Goal: Task Accomplishment & Management: Complete application form

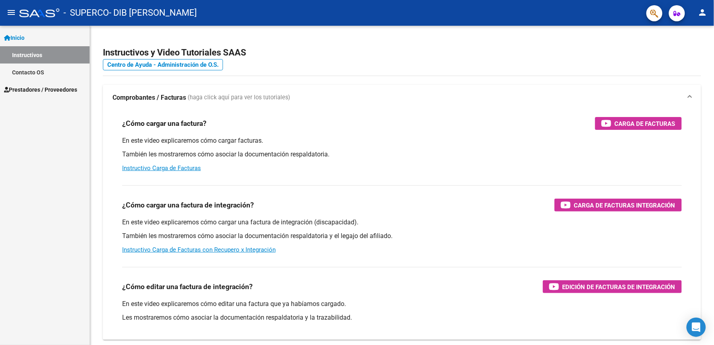
click at [25, 89] on span "Prestadores / Proveedores" at bounding box center [40, 89] width 73 height 9
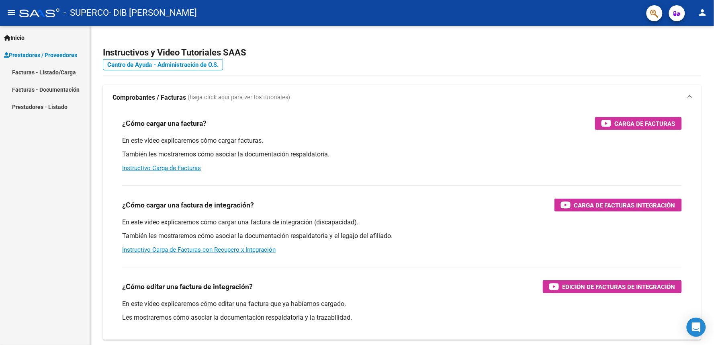
click at [34, 70] on link "Facturas - Listado/Carga" at bounding box center [45, 72] width 90 height 17
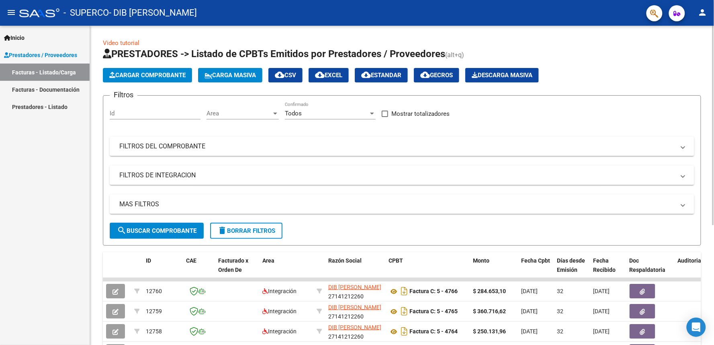
click at [140, 75] on span "Cargar Comprobante" at bounding box center [147, 75] width 76 height 7
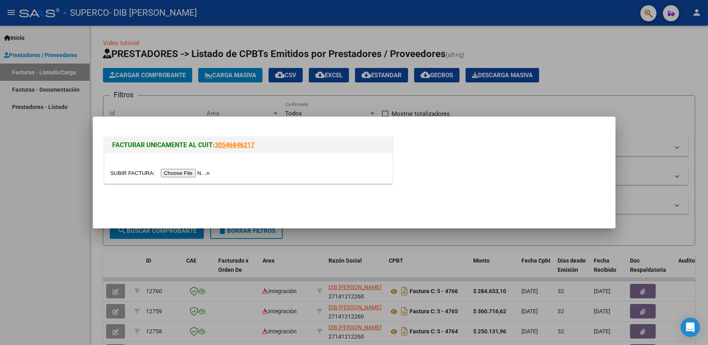
click at [195, 172] on input "file" at bounding box center [162, 173] width 102 height 8
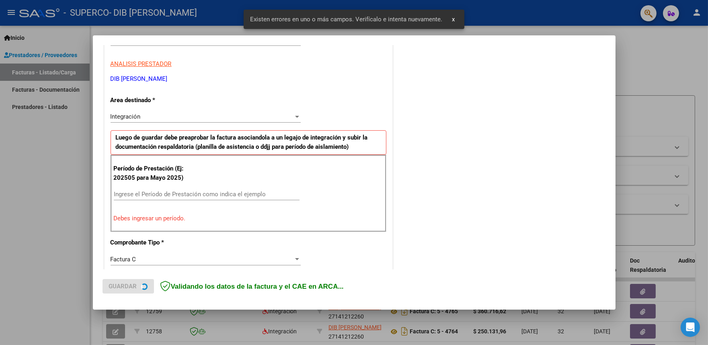
scroll to position [167, 0]
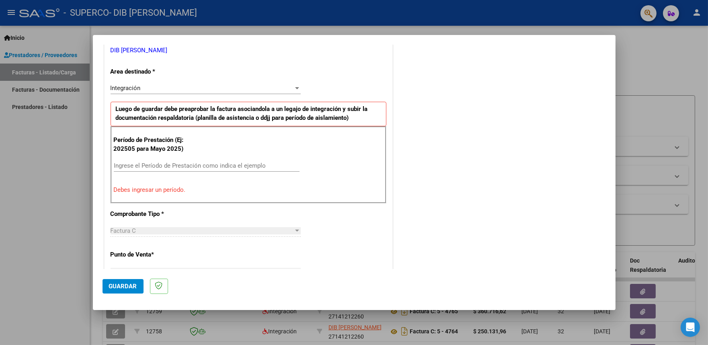
click at [127, 163] on input "Ingrese el Período de Prestación como indica el ejemplo" at bounding box center [207, 165] width 186 height 7
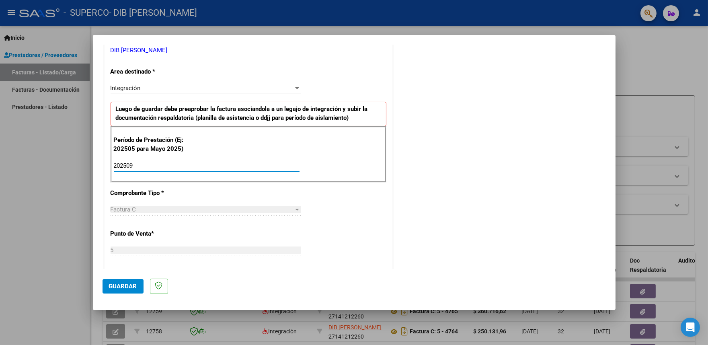
type input "202509"
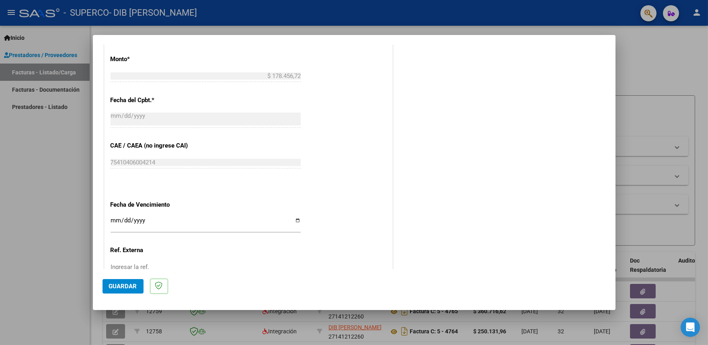
scroll to position [427, 0]
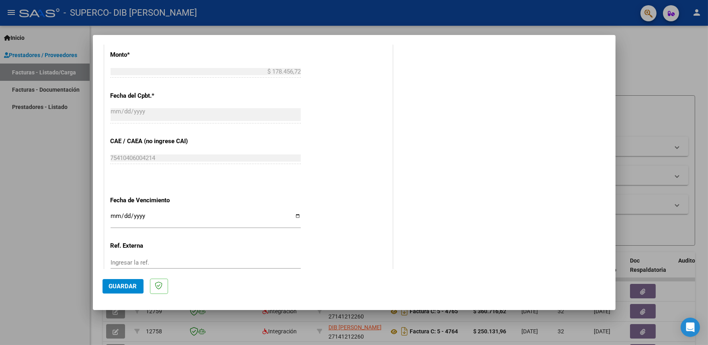
click at [293, 214] on input "Ingresar la fecha" at bounding box center [206, 219] width 190 height 13
type input "[DATE]"
click at [125, 287] on span "Guardar" at bounding box center [123, 286] width 28 height 7
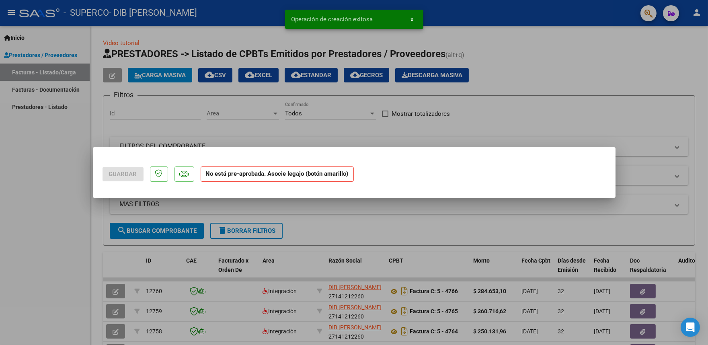
scroll to position [0, 0]
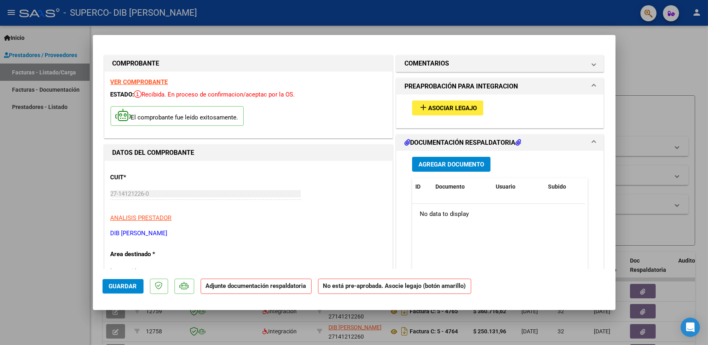
click at [126, 286] on span "Guardar" at bounding box center [123, 286] width 28 height 7
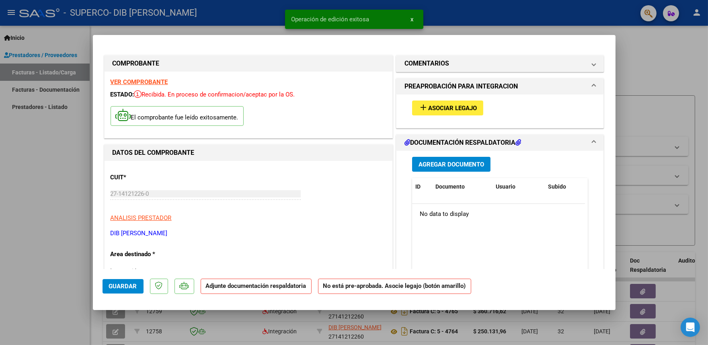
click at [445, 111] on span "Asociar Legajo" at bounding box center [452, 108] width 49 height 7
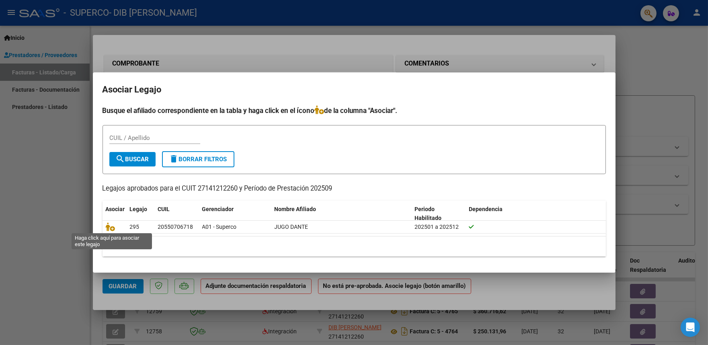
drag, startPoint x: 110, startPoint y: 228, endPoint x: 262, endPoint y: 282, distance: 161.8
click at [109, 228] on icon at bounding box center [111, 226] width 10 height 9
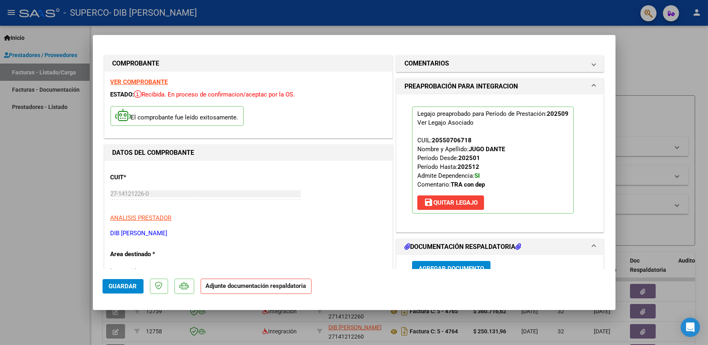
scroll to position [134, 0]
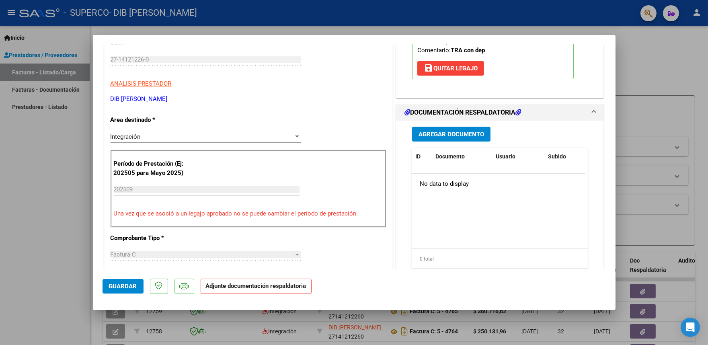
click at [449, 133] on span "Agregar Documento" at bounding box center [451, 134] width 66 height 7
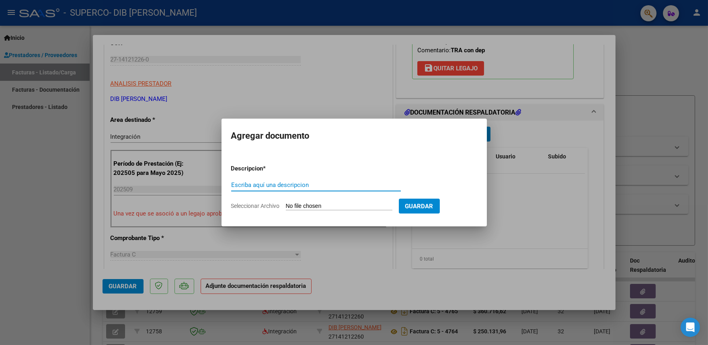
click at [244, 187] on input "Escriba aquí una descripcion" at bounding box center [316, 184] width 170 height 7
type input "planilla musico"
click at [318, 205] on input "Seleccionar Archivo" at bounding box center [339, 207] width 107 height 8
type input "C:\fakepath\planilla [MEDICAL_DATA].pdf"
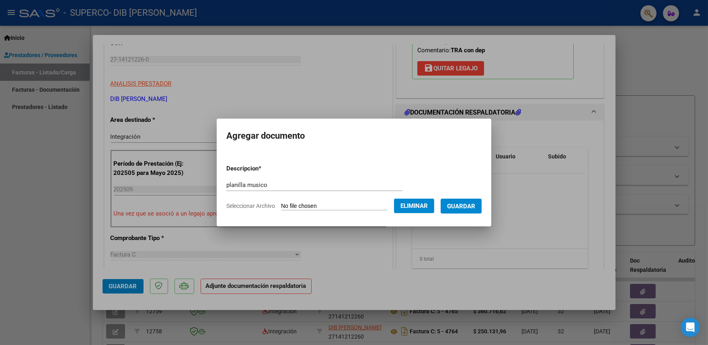
click at [465, 207] on span "Guardar" at bounding box center [461, 206] width 28 height 7
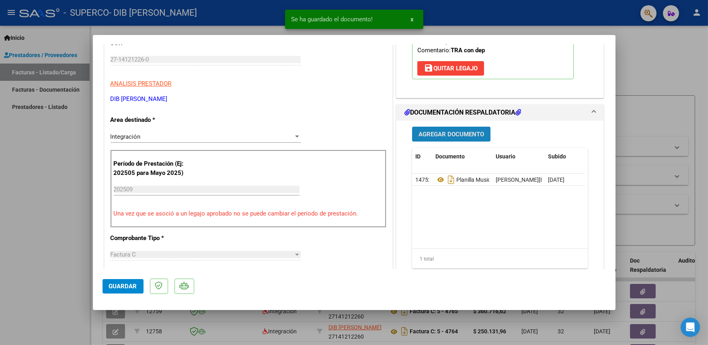
click at [449, 135] on span "Agregar Documento" at bounding box center [451, 134] width 66 height 7
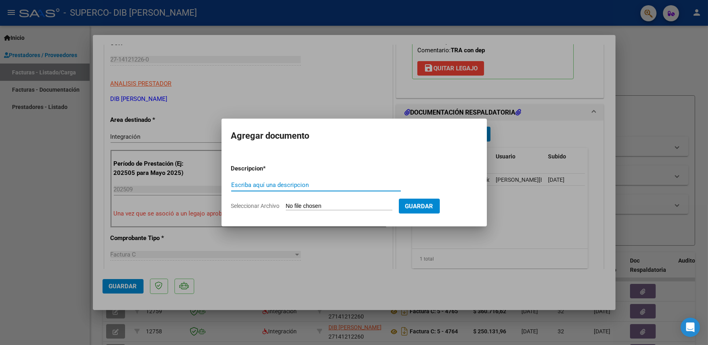
click at [244, 183] on input "Escriba aquí una descripcion" at bounding box center [316, 184] width 170 height 7
type input "psicopedagogia h1"
click at [314, 207] on input "Seleccionar Archivo" at bounding box center [339, 207] width 107 height 8
type input "C:\fakepath\planilla psicopedagogia [DATE] · 06·36·10.pdf"
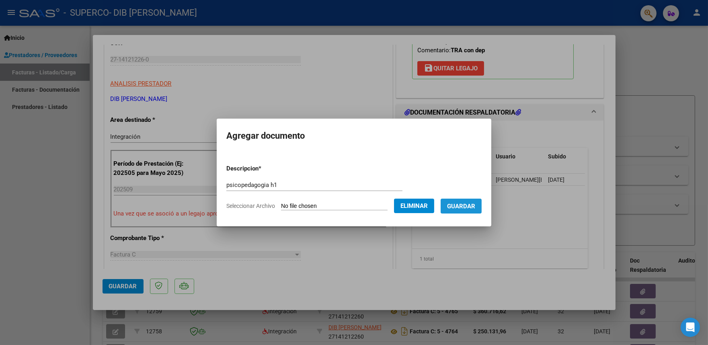
click at [470, 205] on span "Guardar" at bounding box center [461, 206] width 28 height 7
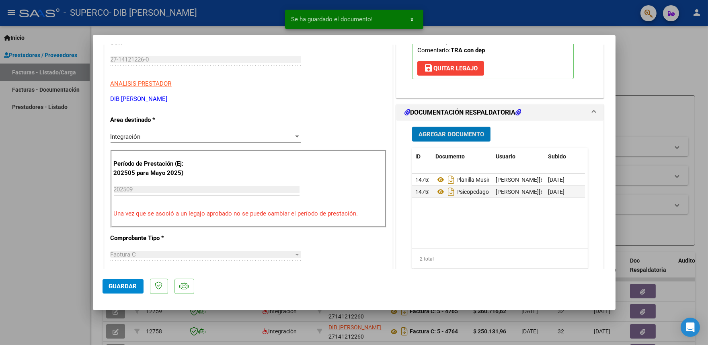
click at [429, 134] on span "Agregar Documento" at bounding box center [451, 134] width 66 height 7
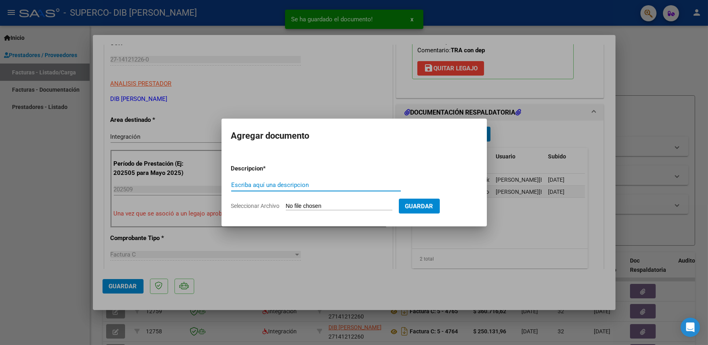
click at [244, 183] on input "Escriba aquí una descripcion" at bounding box center [316, 184] width 170 height 7
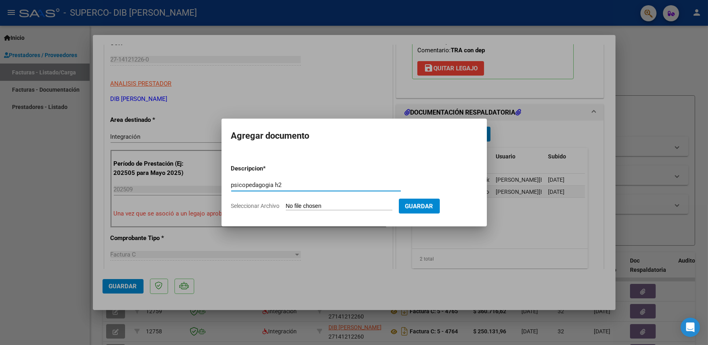
type input "psicopedagogia h2"
click at [331, 206] on input "Seleccionar Archivo" at bounding box center [339, 207] width 107 height 8
type input "C:\fakepath\Planilla [PERSON_NAME] psicopedagogia h2.pdf"
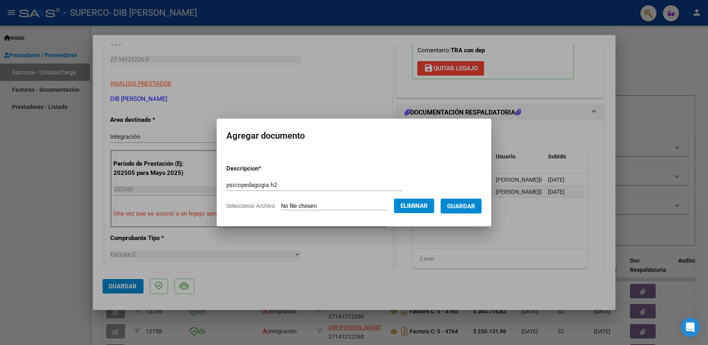
click at [469, 206] on span "Guardar" at bounding box center [461, 206] width 28 height 7
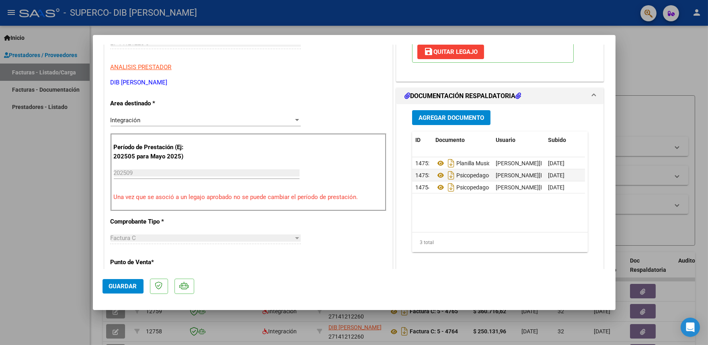
scroll to position [495, 0]
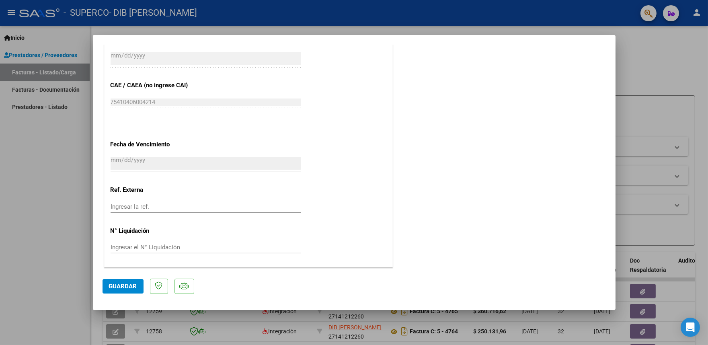
click at [121, 284] on span "Guardar" at bounding box center [123, 286] width 28 height 7
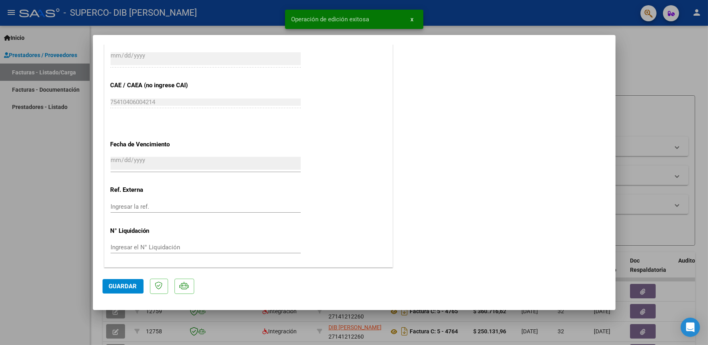
click at [66, 169] on div at bounding box center [354, 172] width 708 height 345
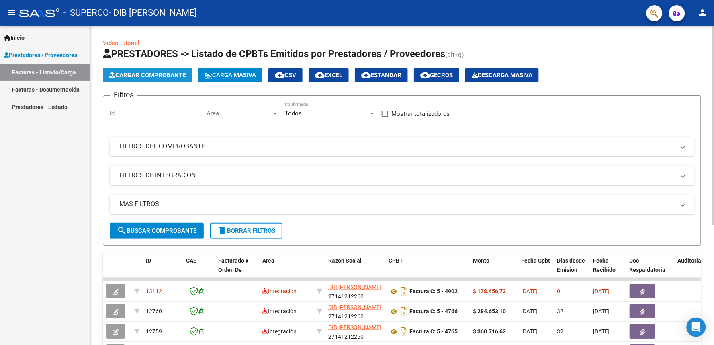
click at [144, 73] on span "Cargar Comprobante" at bounding box center [147, 75] width 76 height 7
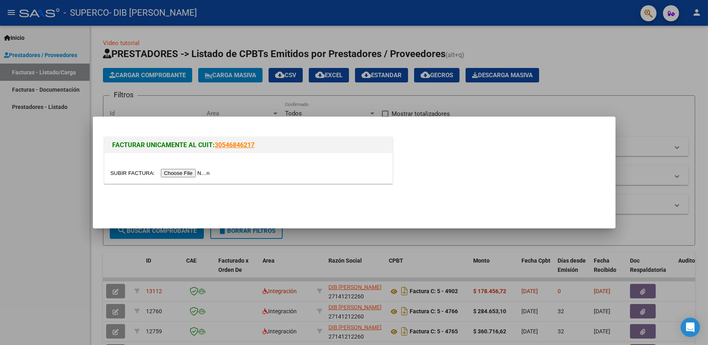
click at [174, 173] on input "file" at bounding box center [162, 173] width 102 height 8
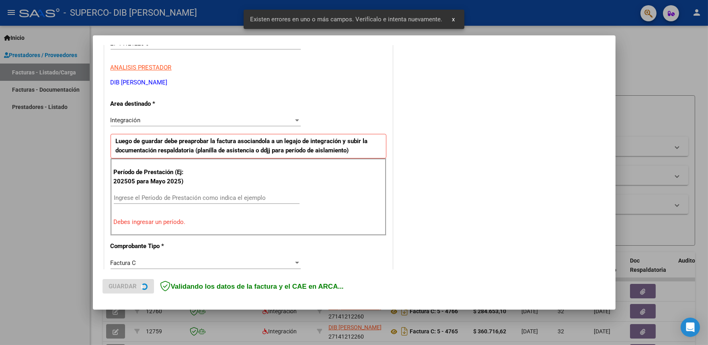
scroll to position [153, 0]
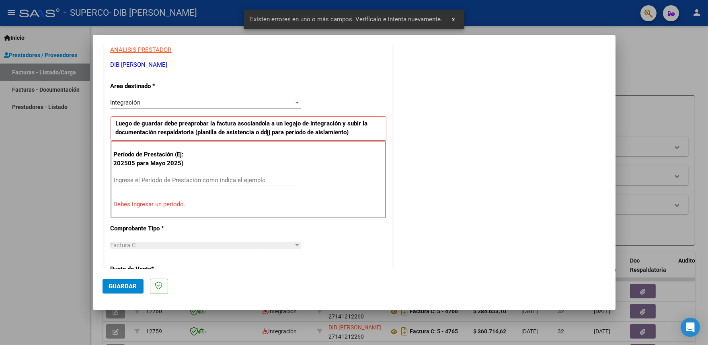
click at [142, 175] on div "Ingrese el Período de Prestación como indica el ejemplo" at bounding box center [207, 180] width 186 height 12
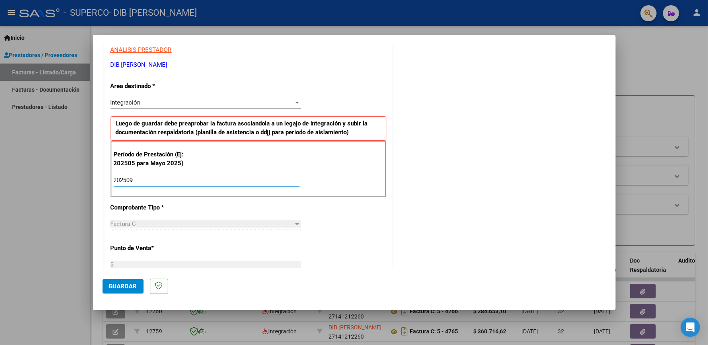
type input "202509"
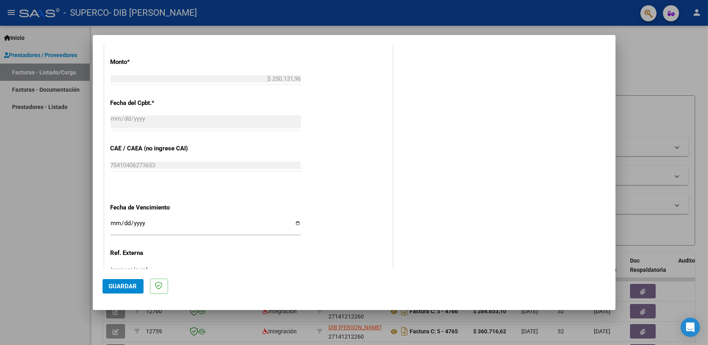
scroll to position [428, 0]
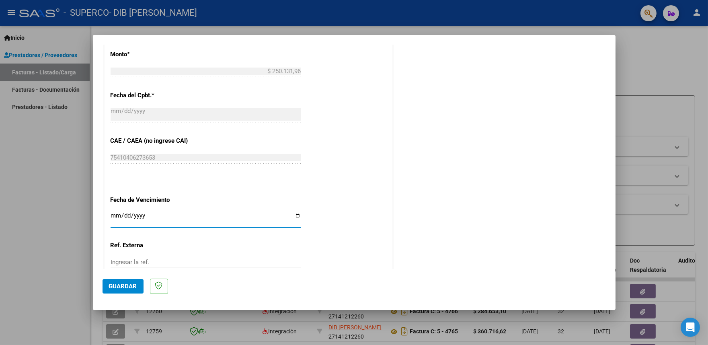
click at [293, 215] on input "Ingresar la fecha" at bounding box center [206, 218] width 190 height 13
type input "[DATE]"
click at [124, 287] on span "Guardar" at bounding box center [123, 286] width 28 height 7
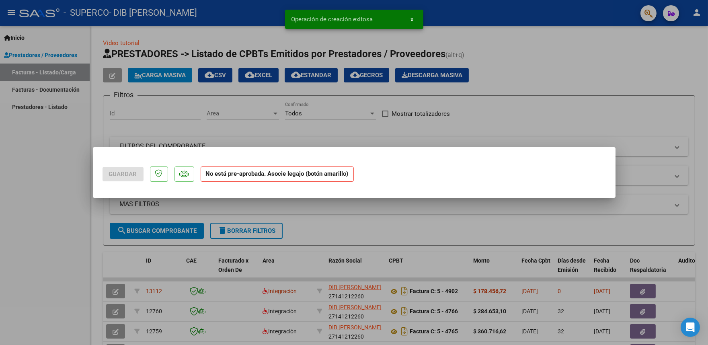
scroll to position [0, 0]
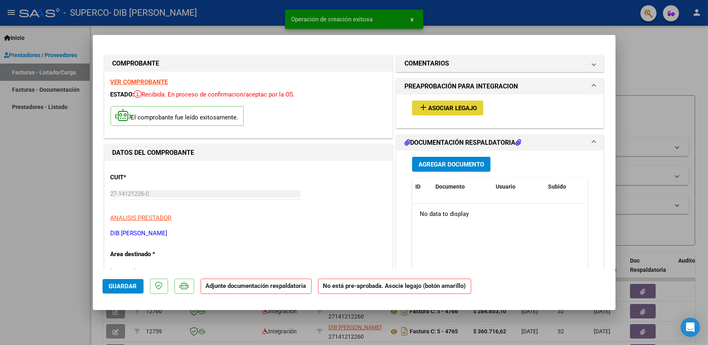
click at [423, 106] on mat-icon "add" at bounding box center [423, 108] width 10 height 10
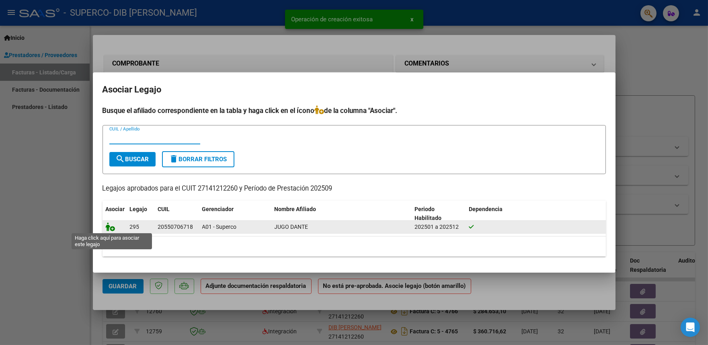
click at [107, 226] on icon at bounding box center [111, 226] width 10 height 9
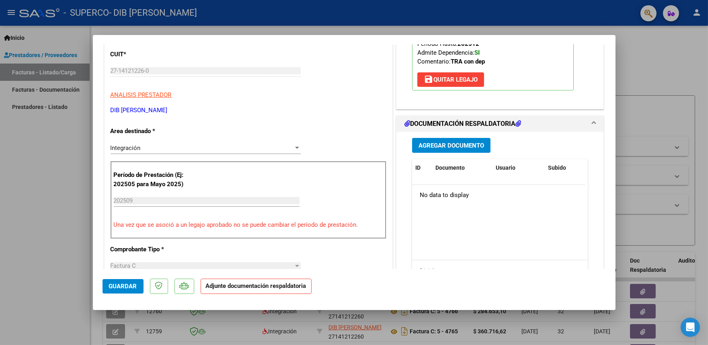
scroll to position [151, 0]
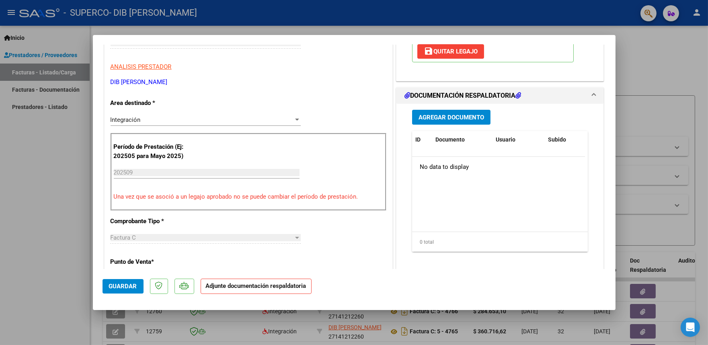
click at [421, 123] on button "Agregar Documento" at bounding box center [451, 117] width 78 height 15
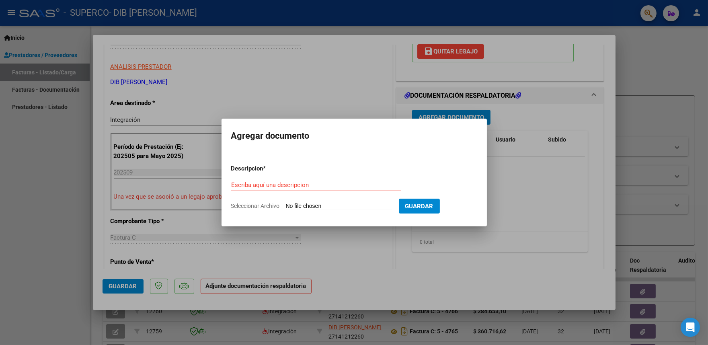
click at [262, 181] on div "Escriba aquí una descripcion" at bounding box center [316, 185] width 170 height 12
drag, startPoint x: 280, startPoint y: 183, endPoint x: 228, endPoint y: 183, distance: 51.9
click at [228, 183] on mat-dialog-content "Descripcion * planilla TO h1 Escriba aquí una descripcion Seleccionar Archivo G…" at bounding box center [353, 184] width 265 height 65
type input "planilla TO h1"
click at [328, 205] on input "Seleccionar Archivo" at bounding box center [339, 207] width 107 height 8
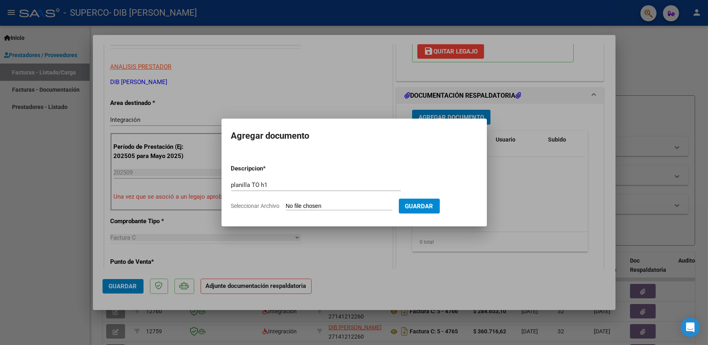
type input "C:\fakepath\planilla TO [DATE] · 06·42·19.pdf"
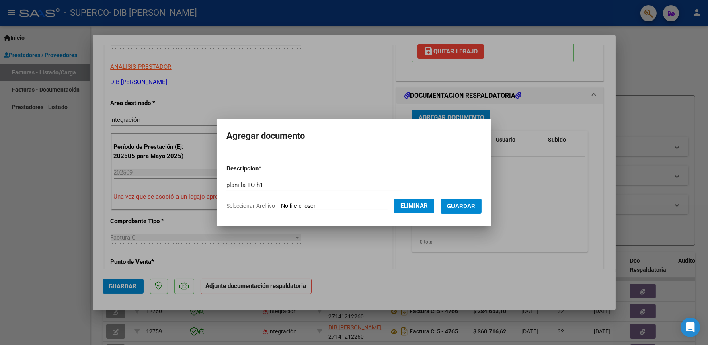
click at [470, 205] on span "Guardar" at bounding box center [461, 206] width 28 height 7
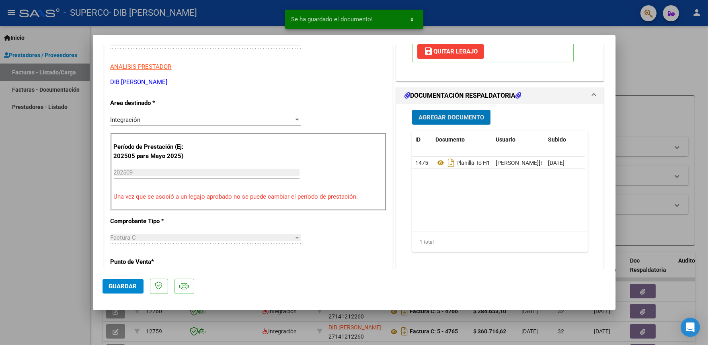
click at [441, 117] on span "Agregar Documento" at bounding box center [451, 117] width 66 height 7
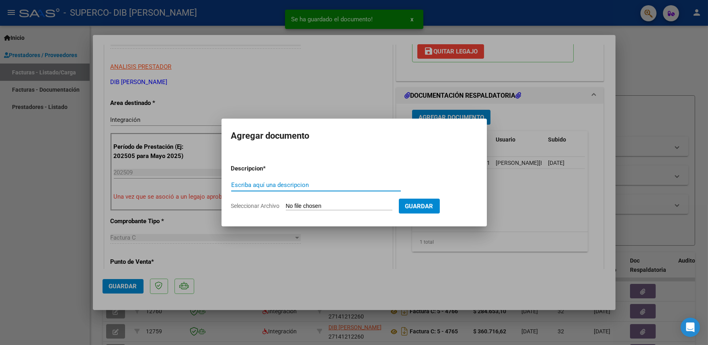
click at [243, 187] on input "Escriba aquí una descripcion" at bounding box center [316, 184] width 170 height 7
paste input "planilla TO h1"
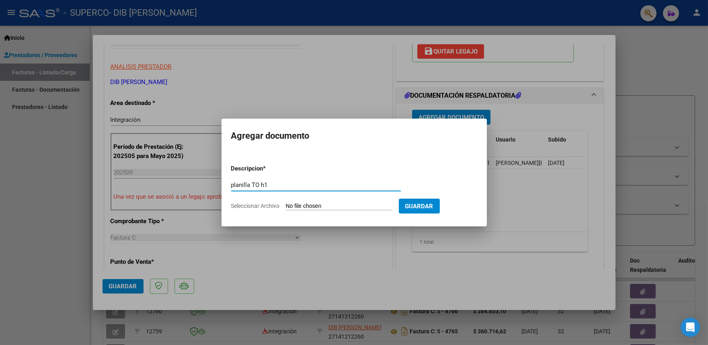
click at [269, 182] on input "planilla TO h1" at bounding box center [316, 184] width 170 height 7
type input "planilla TO h2"
click at [316, 207] on input "Seleccionar Archivo" at bounding box center [339, 207] width 107 height 8
type input "C:\fakepath\planilla TO h2 [DATE] · 06·43·25.pdf"
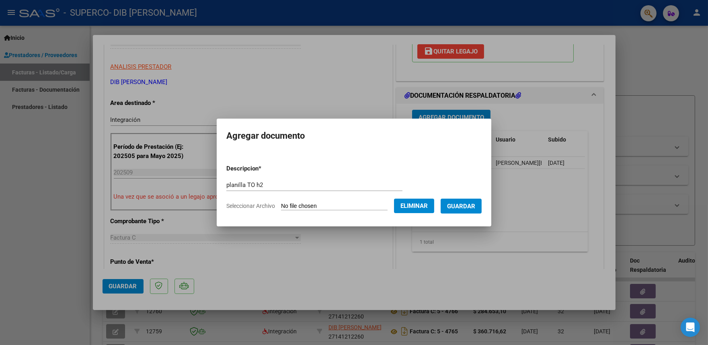
click at [465, 206] on span "Guardar" at bounding box center [461, 206] width 28 height 7
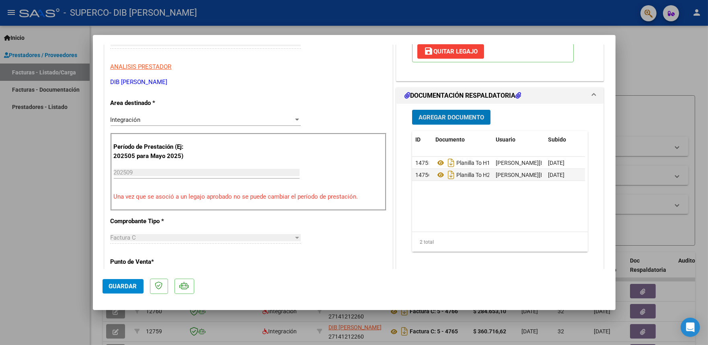
click at [439, 121] on span "Agregar Documento" at bounding box center [451, 117] width 66 height 7
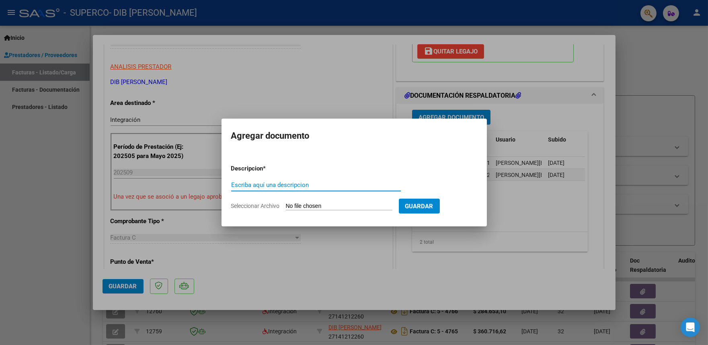
click at [253, 185] on input "Escriba aquí una descripcion" at bounding box center [316, 184] width 170 height 7
drag, startPoint x: 281, startPoint y: 187, endPoint x: 211, endPoint y: 180, distance: 70.4
click at [211, 180] on div "COMPROBANTE VER COMPROBANTE ESTADO: Recibida. En proceso de confirmacion/acepta…" at bounding box center [354, 172] width 708 height 345
type input "planilla FONO H1"
click at [427, 205] on span "Guardar" at bounding box center [419, 206] width 28 height 7
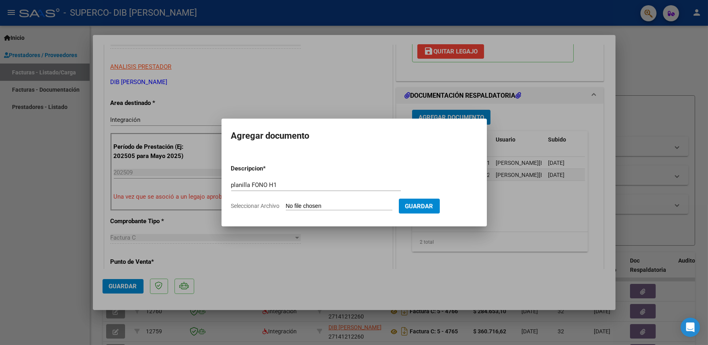
click at [321, 205] on input "Seleccionar Archivo" at bounding box center [339, 207] width 107 height 8
type input "C:\fakepath\planilla fono [DATE] · 06·39·04.pdf"
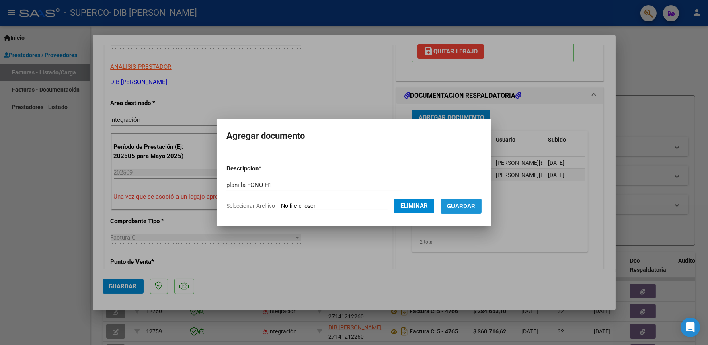
click at [457, 207] on span "Guardar" at bounding box center [461, 206] width 28 height 7
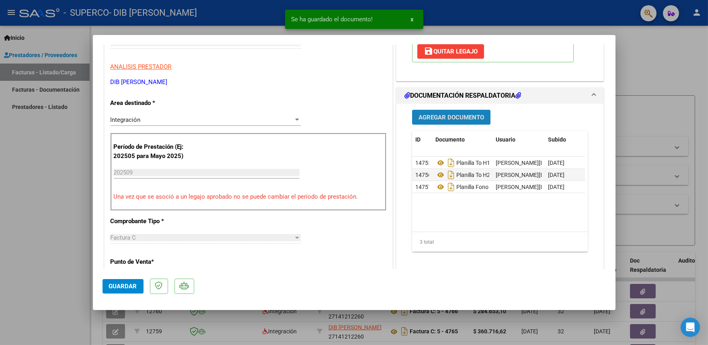
click at [440, 118] on span "Agregar Documento" at bounding box center [451, 117] width 66 height 7
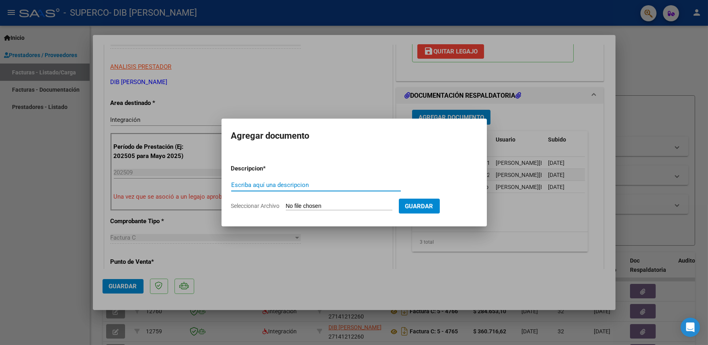
click at [242, 183] on input "Escriba aquí una descripcion" at bounding box center [316, 184] width 170 height 7
click at [279, 185] on input "planilla FONO H1" at bounding box center [316, 184] width 170 height 7
type input "planilla FONO H2"
click at [325, 207] on input "Seleccionar Archivo" at bounding box center [339, 207] width 107 height 8
type input "C:\fakepath\planilla Fono h2 [DATE] · 06·40·27.pdf"
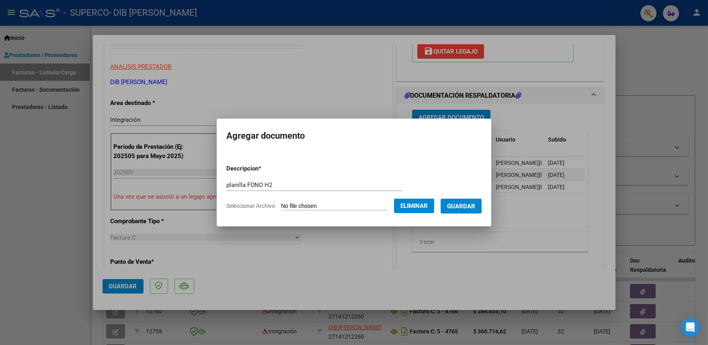
click at [463, 207] on span "Guardar" at bounding box center [461, 206] width 28 height 7
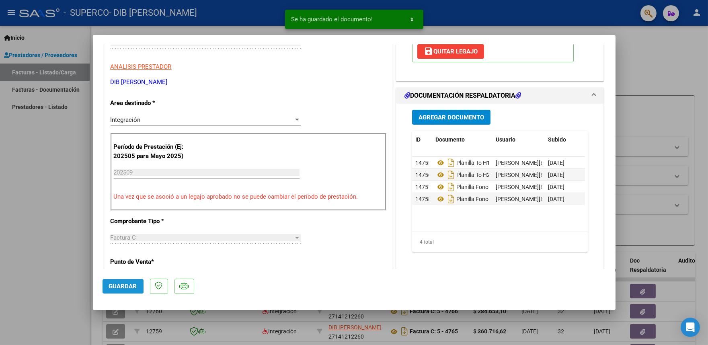
click at [126, 287] on span "Guardar" at bounding box center [123, 286] width 28 height 7
click at [59, 149] on div at bounding box center [354, 172] width 708 height 345
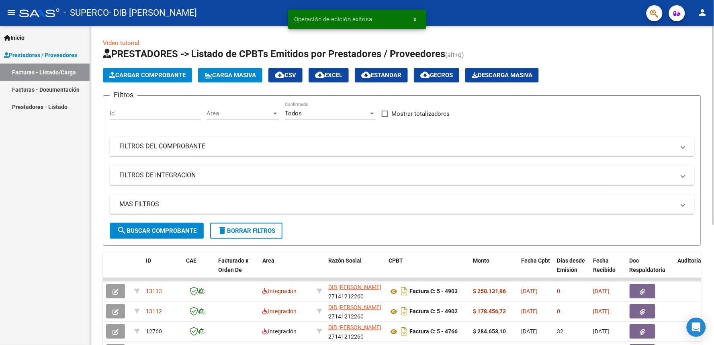
click at [160, 74] on span "Cargar Comprobante" at bounding box center [147, 75] width 76 height 7
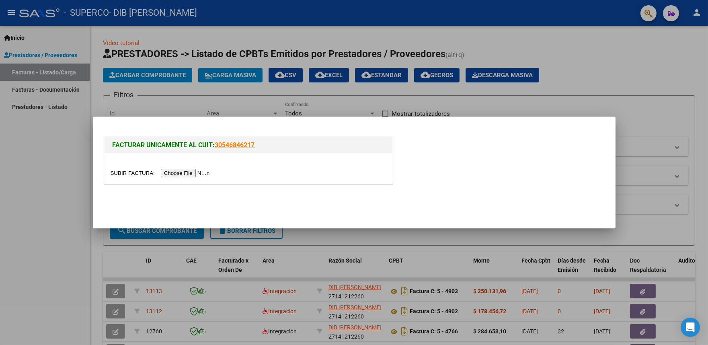
click at [195, 173] on input "file" at bounding box center [162, 173] width 102 height 8
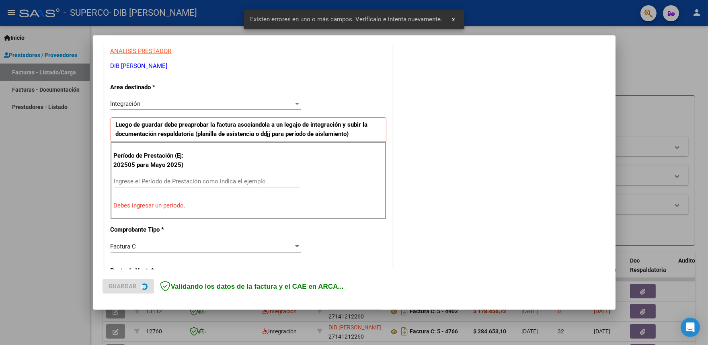
scroll to position [153, 0]
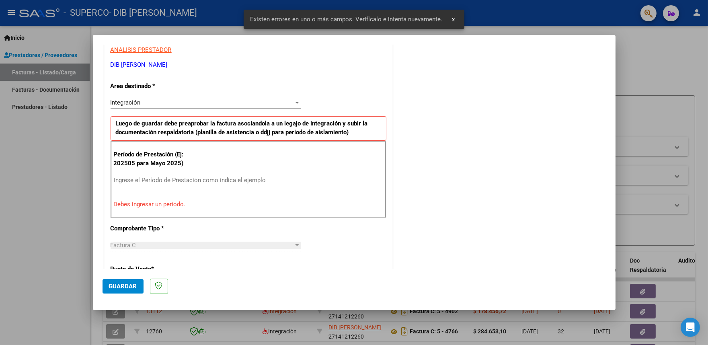
click at [137, 178] on input "Ingrese el Período de Prestación como indica el ejemplo" at bounding box center [207, 179] width 186 height 7
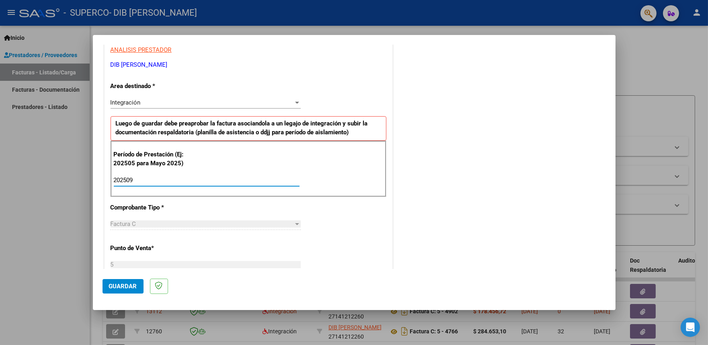
type input "202509"
click at [353, 212] on div "CUIT * 27-14121226-0 Ingresar CUIT ANALISIS PRESTADOR DIB [PERSON_NAME] Area de…" at bounding box center [249, 294] width 288 height 605
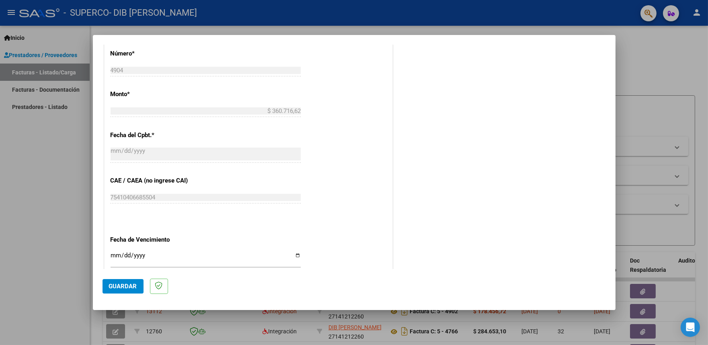
scroll to position [391, 0]
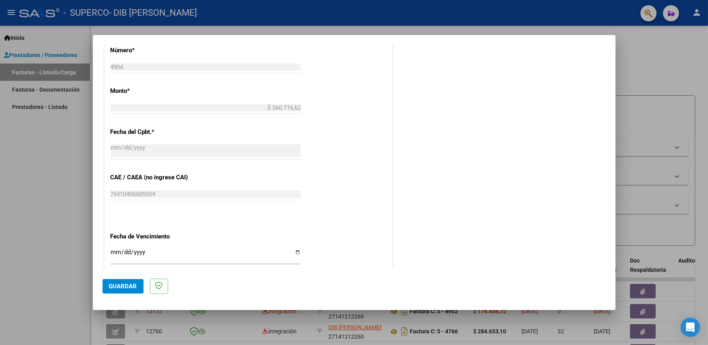
click at [294, 252] on input "Ingresar la fecha" at bounding box center [206, 255] width 190 height 13
type input "[DATE]"
click at [125, 284] on span "Guardar" at bounding box center [123, 286] width 28 height 7
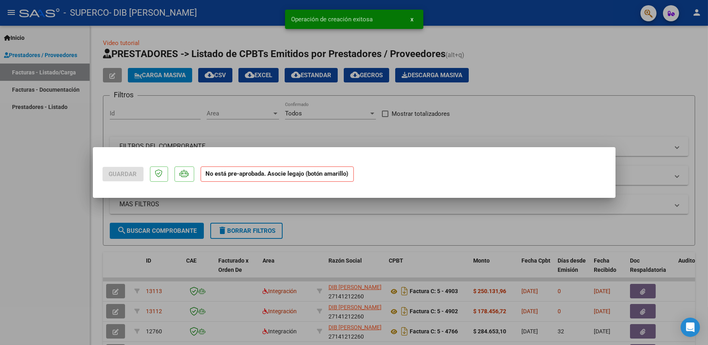
scroll to position [0, 0]
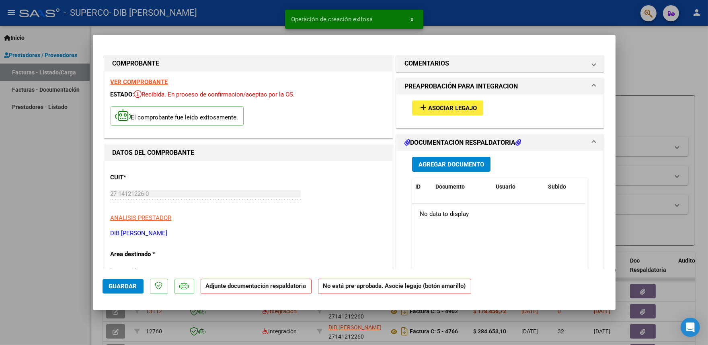
click at [419, 107] on mat-icon "add" at bounding box center [423, 108] width 10 height 10
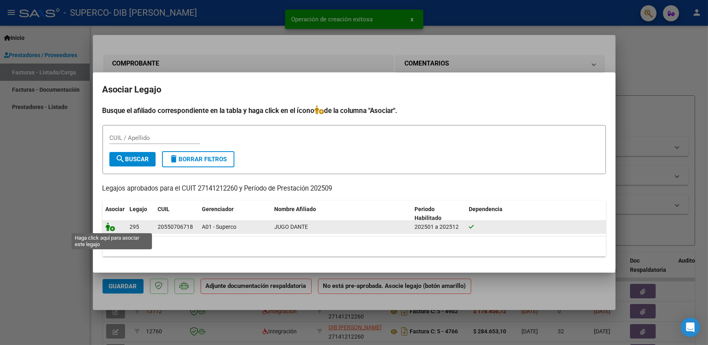
click at [107, 226] on icon at bounding box center [111, 226] width 10 height 9
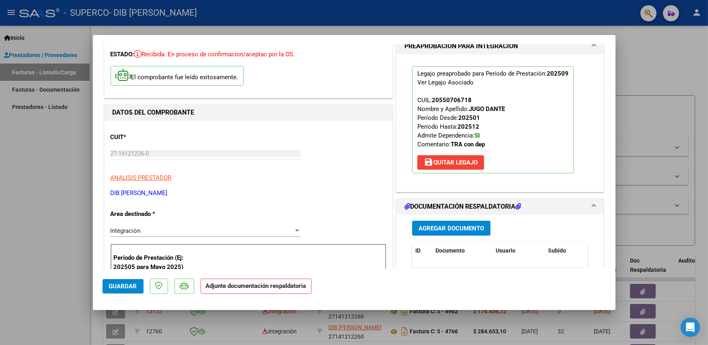
scroll to position [75, 0]
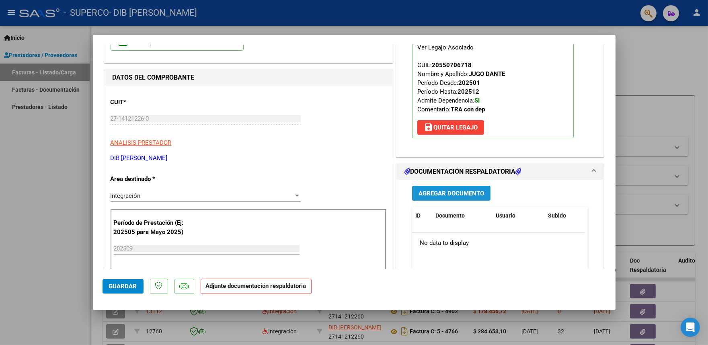
click at [429, 195] on span "Agregar Documento" at bounding box center [451, 193] width 66 height 7
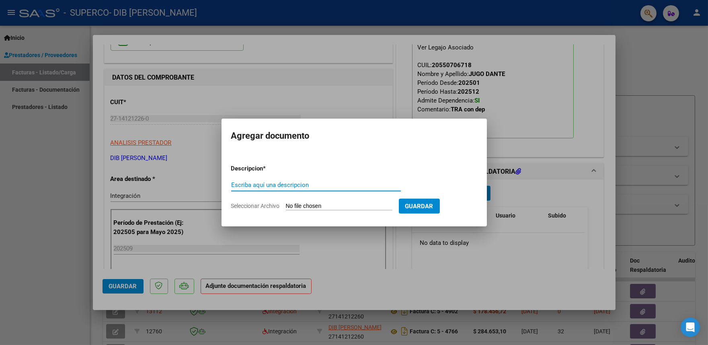
click at [240, 182] on input "Escriba aquí una descripcion" at bounding box center [316, 184] width 170 height 7
type input "planilla psicologia"
click at [323, 209] on input "Seleccionar Archivo" at bounding box center [339, 207] width 107 height 8
type input "C:\fakepath\planilla psicologia [DATE] · 06·34·46.pdf"
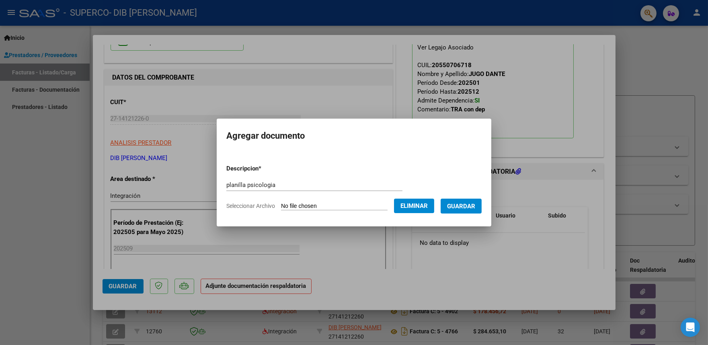
click at [466, 206] on span "Guardar" at bounding box center [461, 206] width 28 height 7
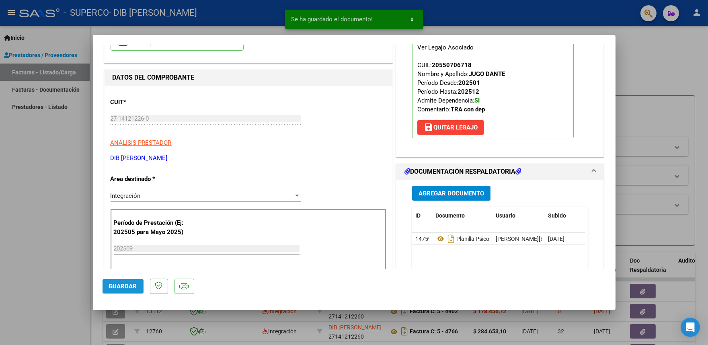
click at [121, 287] on span "Guardar" at bounding box center [123, 286] width 28 height 7
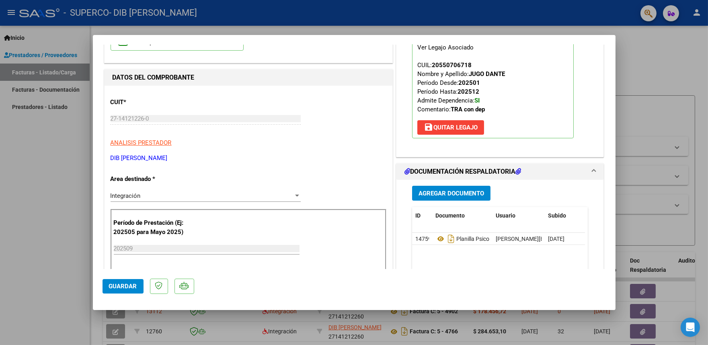
click at [126, 286] on span "Guardar" at bounding box center [123, 286] width 28 height 7
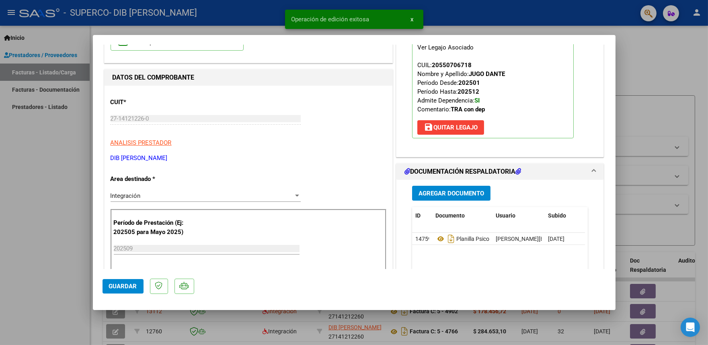
click at [69, 127] on div at bounding box center [354, 172] width 708 height 345
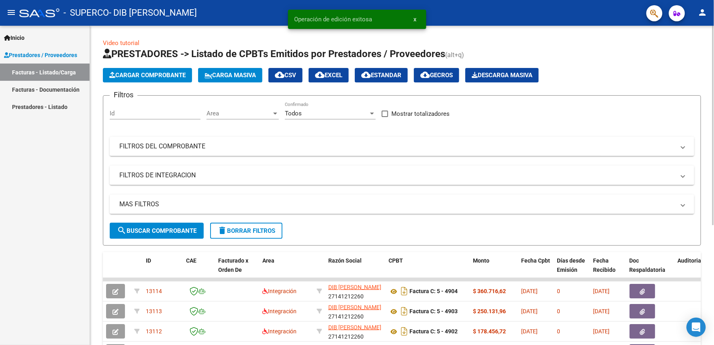
click at [146, 79] on button "Cargar Comprobante" at bounding box center [147, 75] width 89 height 14
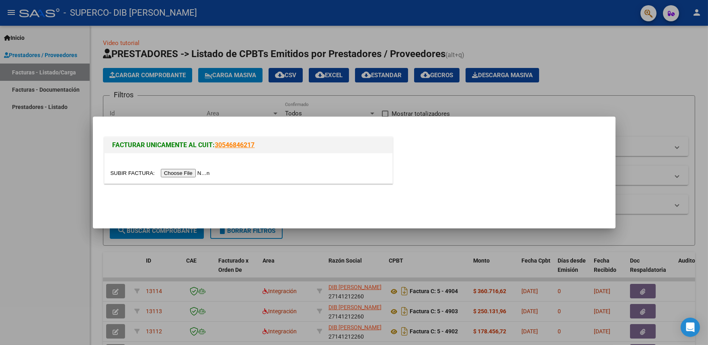
click at [183, 173] on input "file" at bounding box center [162, 173] width 102 height 8
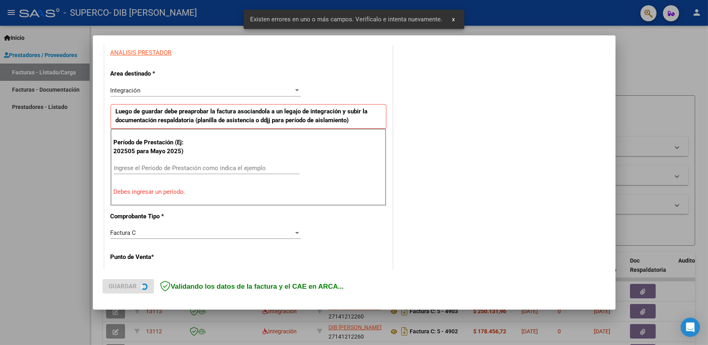
scroll to position [153, 0]
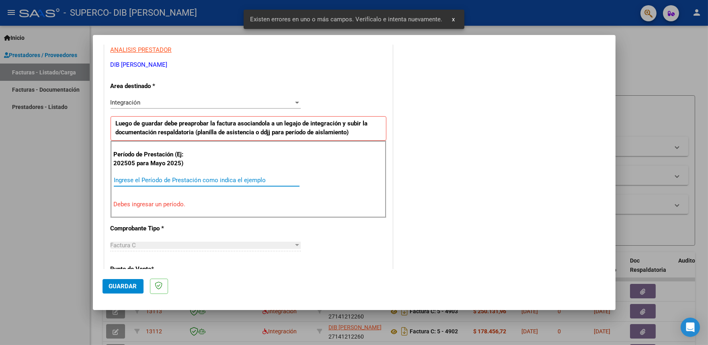
click at [121, 178] on input "Ingrese el Período de Prestación como indica el ejemplo" at bounding box center [207, 179] width 186 height 7
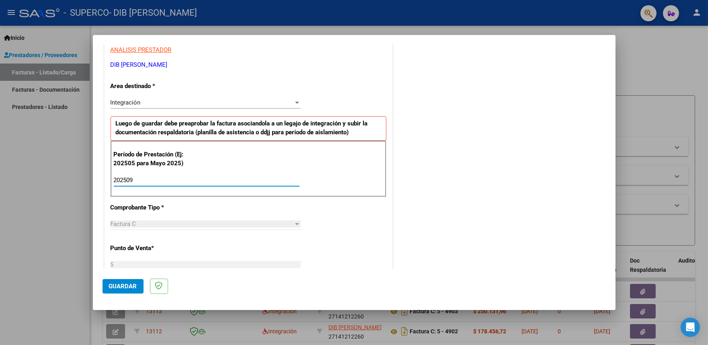
type input "202509"
click at [437, 188] on div "COMENTARIOS Comentarios del Prestador / Gerenciador:" at bounding box center [499, 250] width 211 height 699
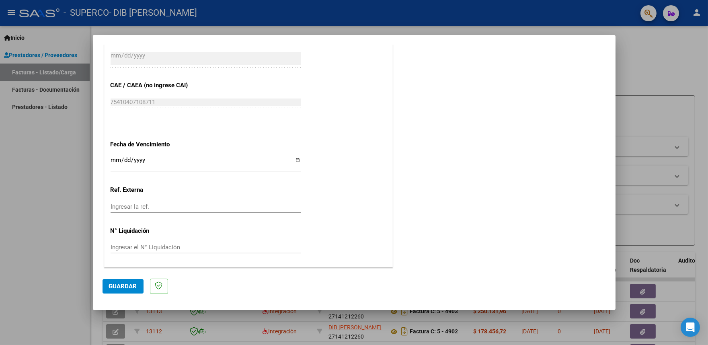
scroll to position [443, 0]
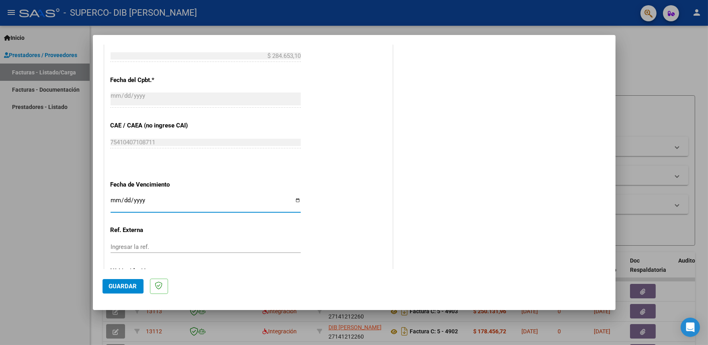
click at [294, 199] on input "Ingresar la fecha" at bounding box center [206, 203] width 190 height 13
type input "[DATE]"
click at [130, 286] on span "Guardar" at bounding box center [123, 286] width 28 height 7
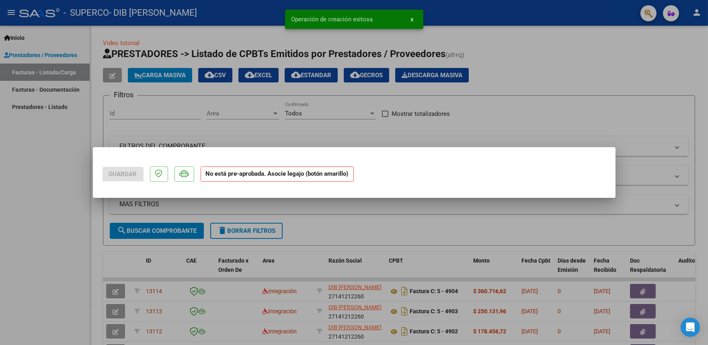
scroll to position [0, 0]
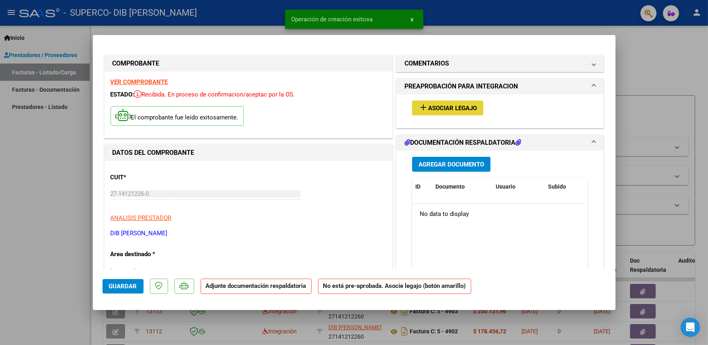
click at [445, 109] on span "Asociar Legajo" at bounding box center [452, 108] width 49 height 7
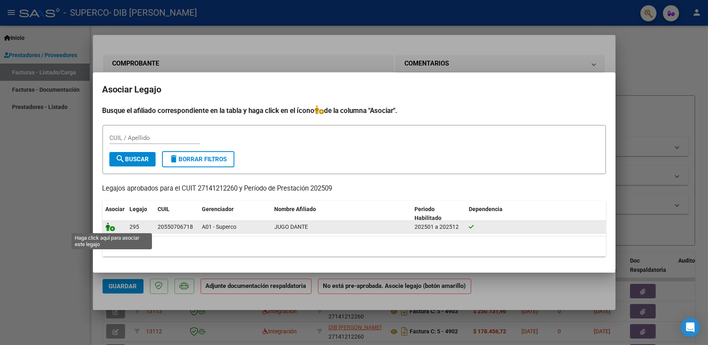
click at [109, 228] on icon at bounding box center [111, 226] width 10 height 9
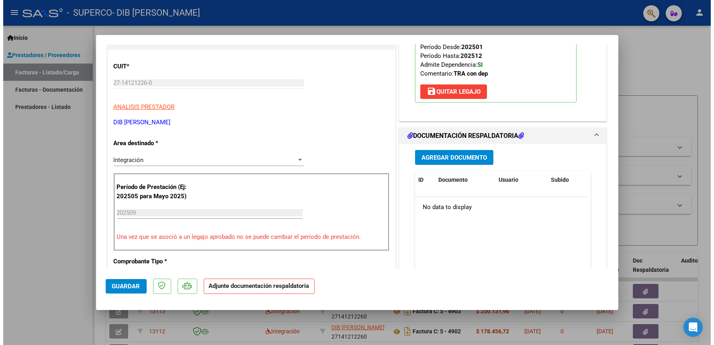
scroll to position [143, 0]
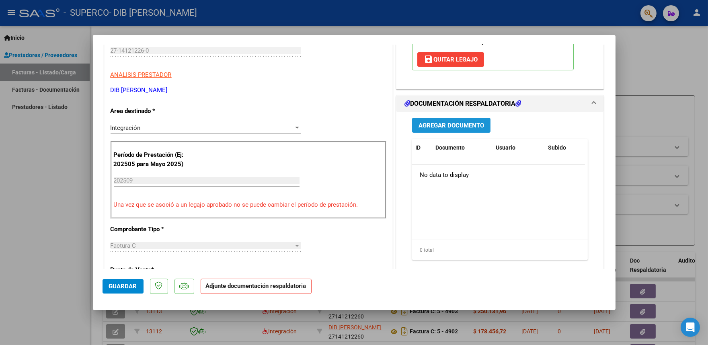
click at [445, 125] on span "Agregar Documento" at bounding box center [451, 125] width 66 height 7
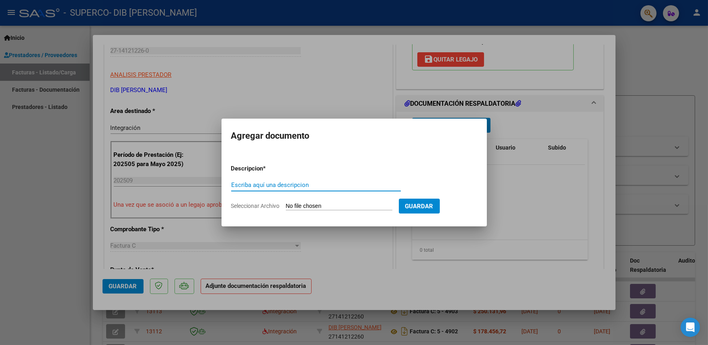
click at [247, 180] on div "Escriba aquí una descripcion" at bounding box center [316, 185] width 170 height 12
click at [239, 182] on input "Escriba aquí una descripcion" at bounding box center [316, 184] width 170 height 7
type input "planilla [MEDICAL_DATA]"
click at [317, 204] on input "Seleccionar Archivo" at bounding box center [339, 207] width 107 height 8
type input "C:\fakepath\planilla [MEDICAL_DATA] [DATE] · 06·31·51.pdf"
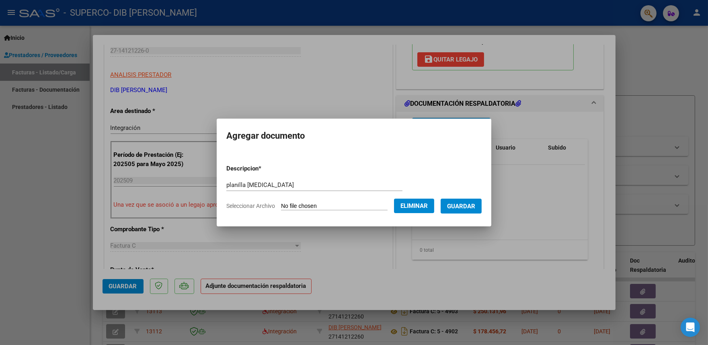
click at [467, 207] on span "Guardar" at bounding box center [461, 206] width 28 height 7
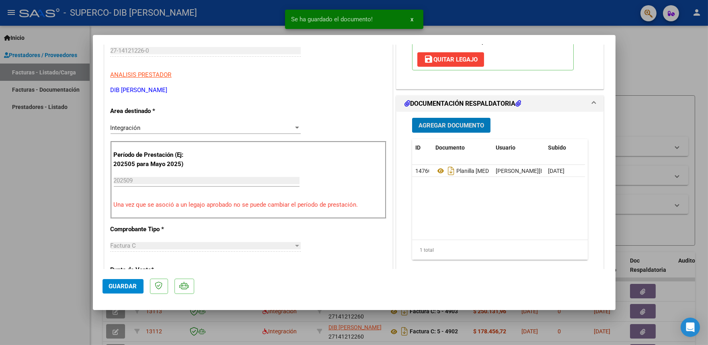
click at [125, 286] on span "Guardar" at bounding box center [123, 286] width 28 height 7
click at [61, 169] on div at bounding box center [354, 172] width 708 height 345
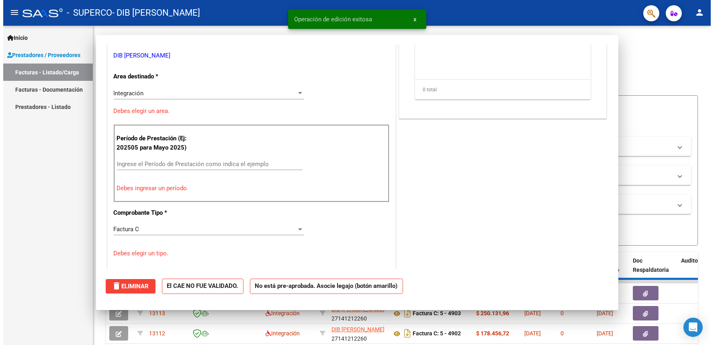
scroll to position [0, 0]
